Goal: Task Accomplishment & Management: Use online tool/utility

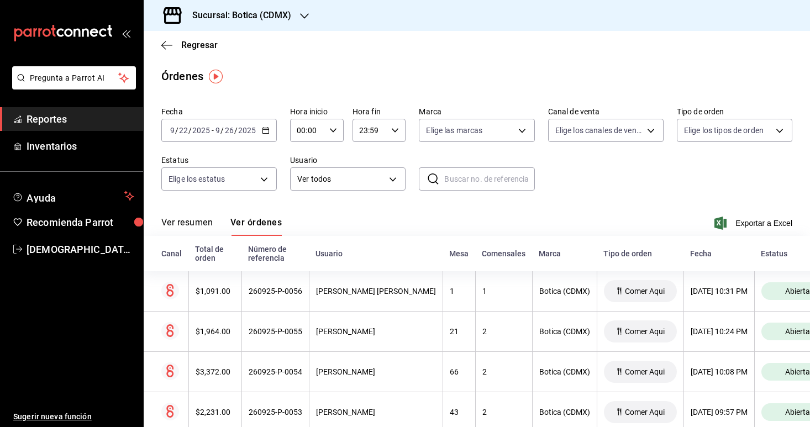
click at [269, 134] on div "[DATE] [DATE] - [DATE] [DATE]" at bounding box center [218, 130] width 115 height 23
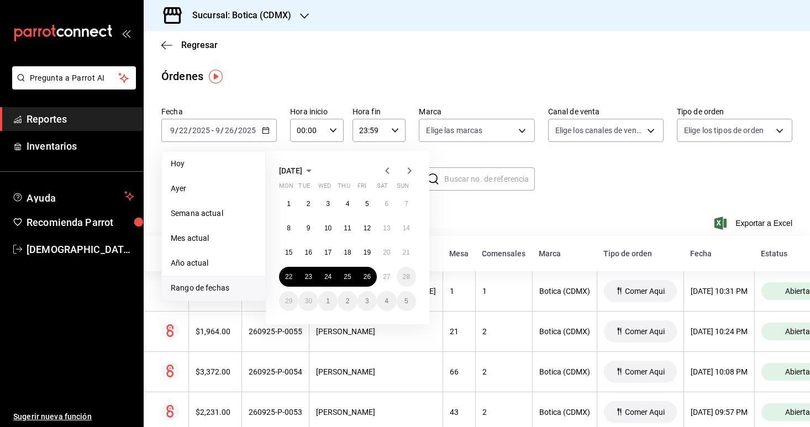
click at [460, 214] on div "Ver resumen Ver órdenes Exportar a Excel" at bounding box center [476, 220] width 631 height 32
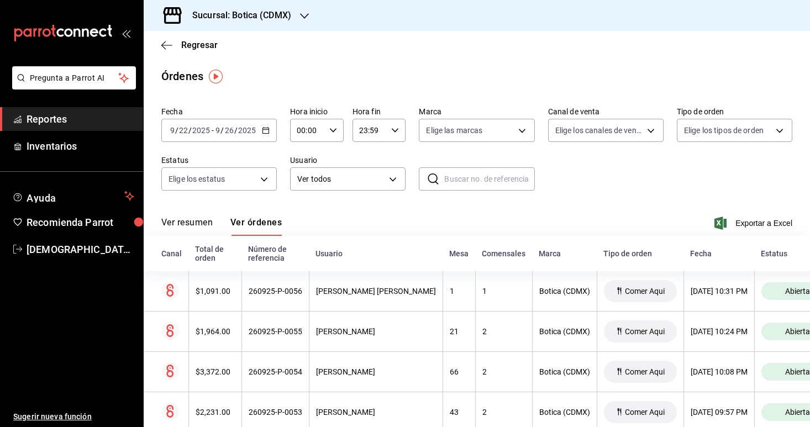
click at [267, 131] on icon "button" at bounding box center [266, 130] width 8 height 8
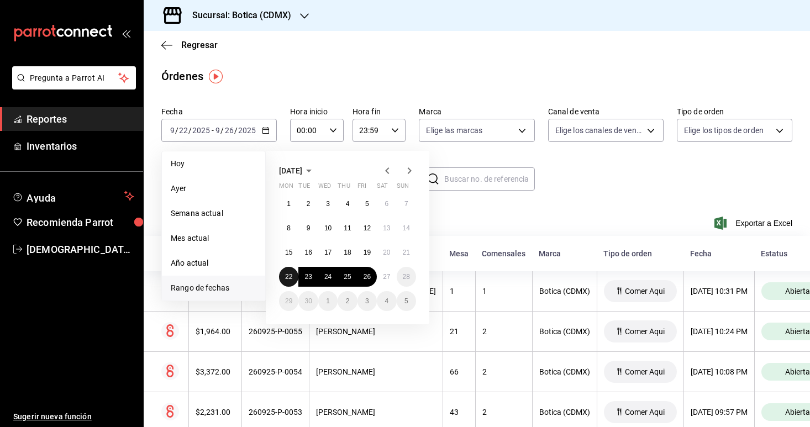
click at [288, 277] on abbr "22" at bounding box center [288, 277] width 7 height 8
click at [392, 276] on button "27" at bounding box center [386, 277] width 19 height 20
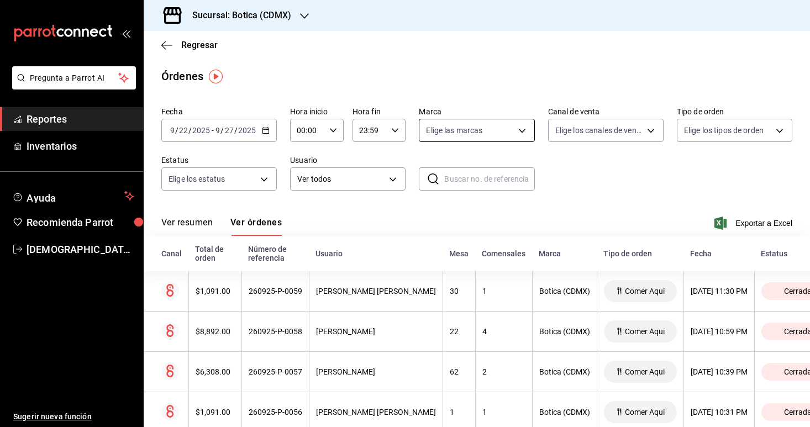
click at [523, 133] on body "Pregunta a Parrot AI Reportes Inventarios Ayuda Recomienda Parrot [PERSON_NAME]…" at bounding box center [405, 213] width 810 height 427
click at [523, 133] on div at bounding box center [405, 213] width 810 height 427
click at [649, 125] on body "Pregunta a Parrot AI Reportes Inventarios Ayuda Recomienda Parrot [PERSON_NAME]…" at bounding box center [405, 213] width 810 height 427
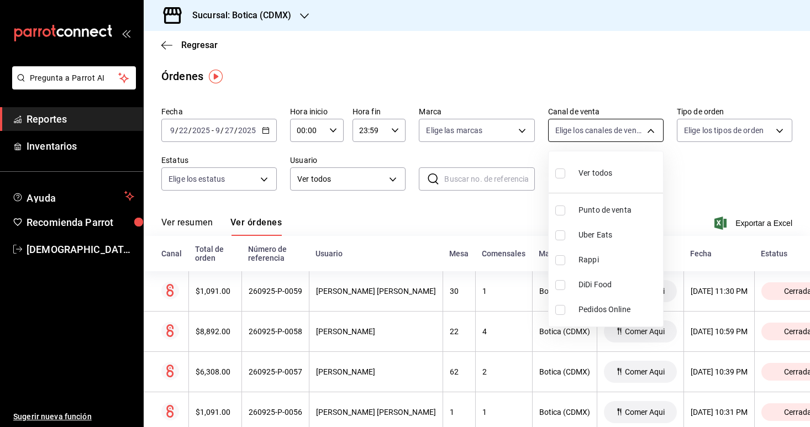
click at [649, 125] on div at bounding box center [405, 213] width 810 height 427
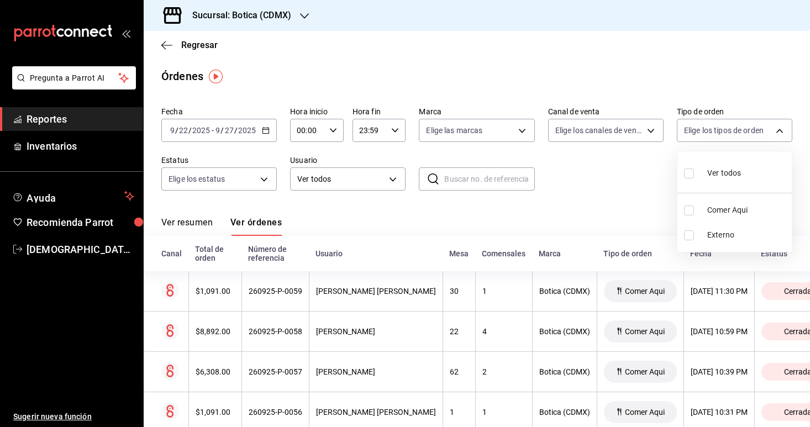
click at [693, 130] on body "Pregunta a Parrot AI Reportes Inventarios Ayuda Recomienda Parrot [PERSON_NAME]…" at bounding box center [405, 213] width 810 height 427
click at [693, 130] on div at bounding box center [405, 213] width 810 height 427
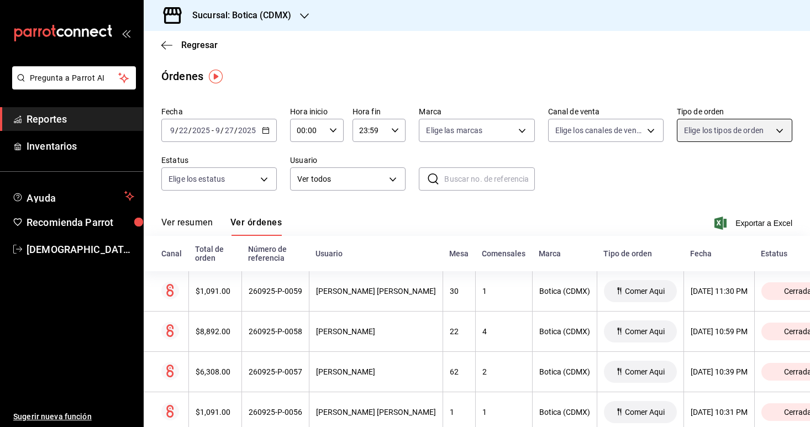
scroll to position [23, 0]
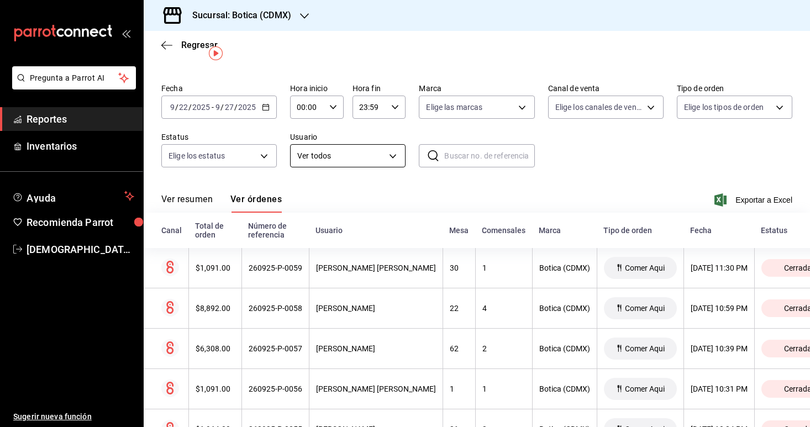
click at [377, 163] on body "Pregunta a Parrot AI Reportes Inventarios Ayuda Recomienda Parrot [PERSON_NAME]…" at bounding box center [405, 213] width 810 height 427
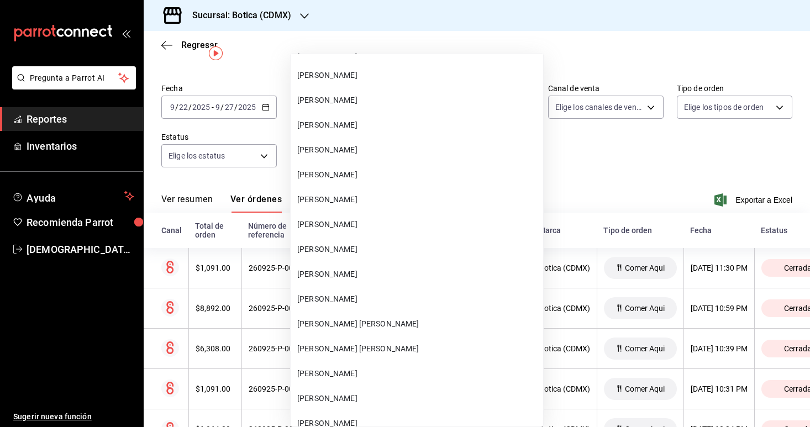
scroll to position [14645, 0]
click at [319, 327] on span "[PERSON_NAME] [PERSON_NAME]" at bounding box center [417, 325] width 241 height 12
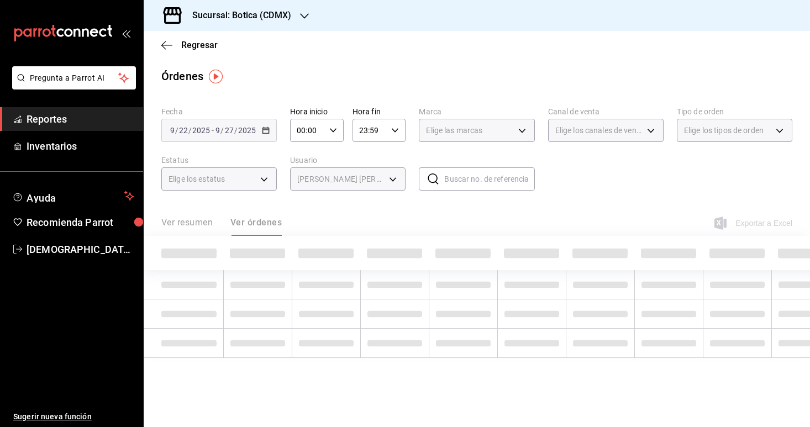
type input "04c31a40-9c9b-4027-b2e3-48c5ee142d1c"
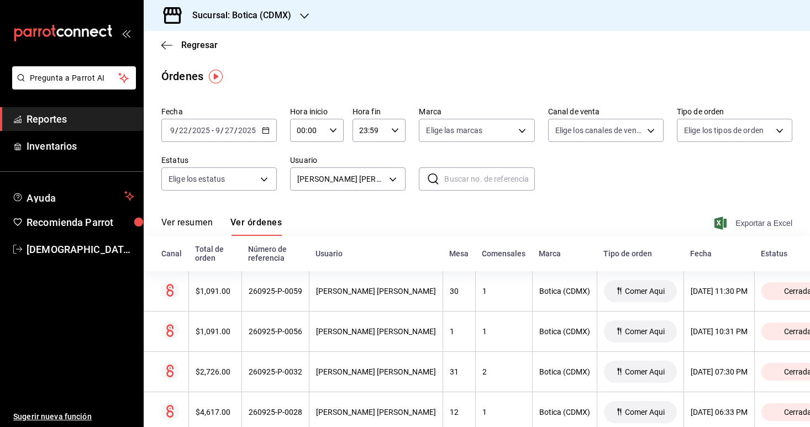
click at [739, 221] on span "Exportar a Excel" at bounding box center [754, 222] width 76 height 13
